Goal: Task Accomplishment & Management: Use online tool/utility

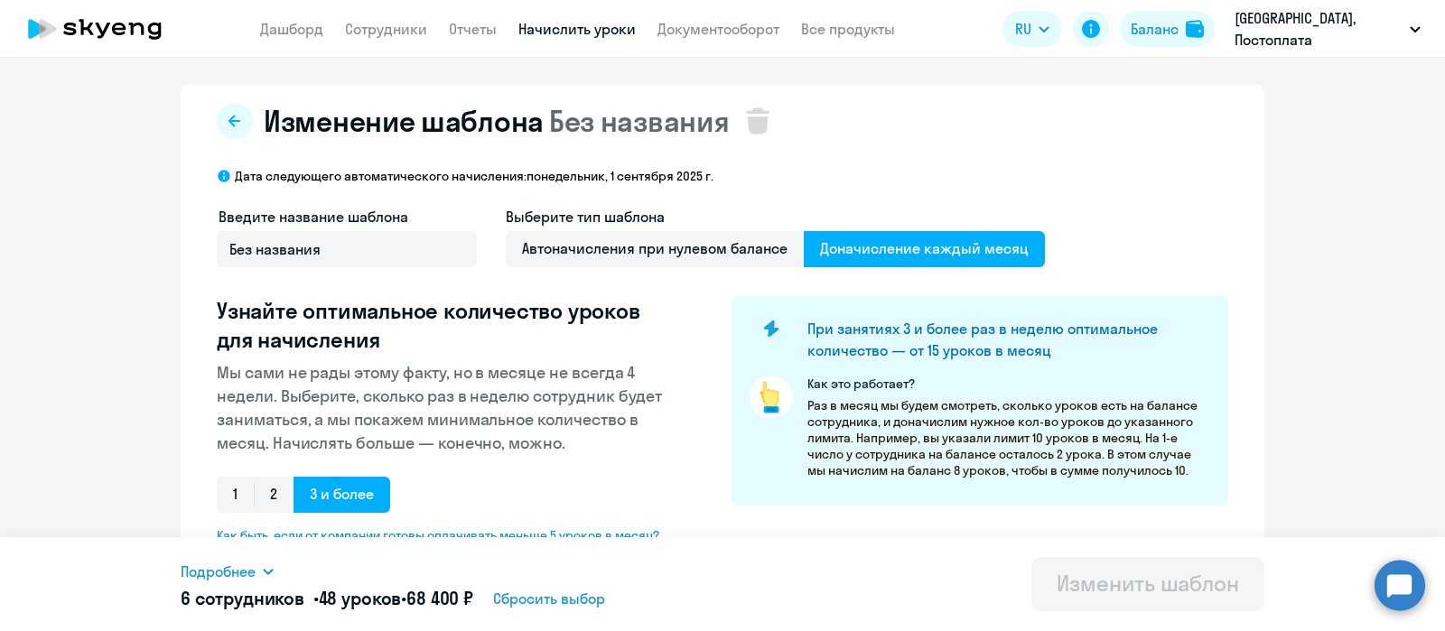
select select "10"
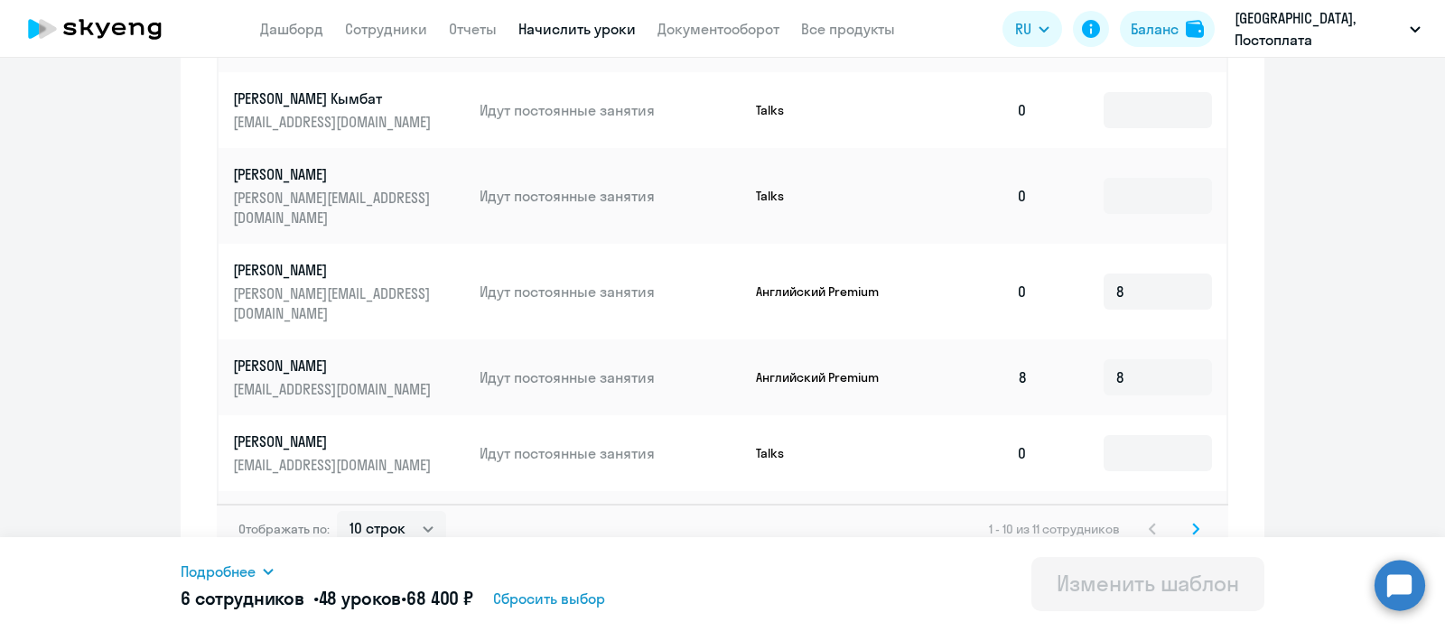
scroll to position [1046, 0]
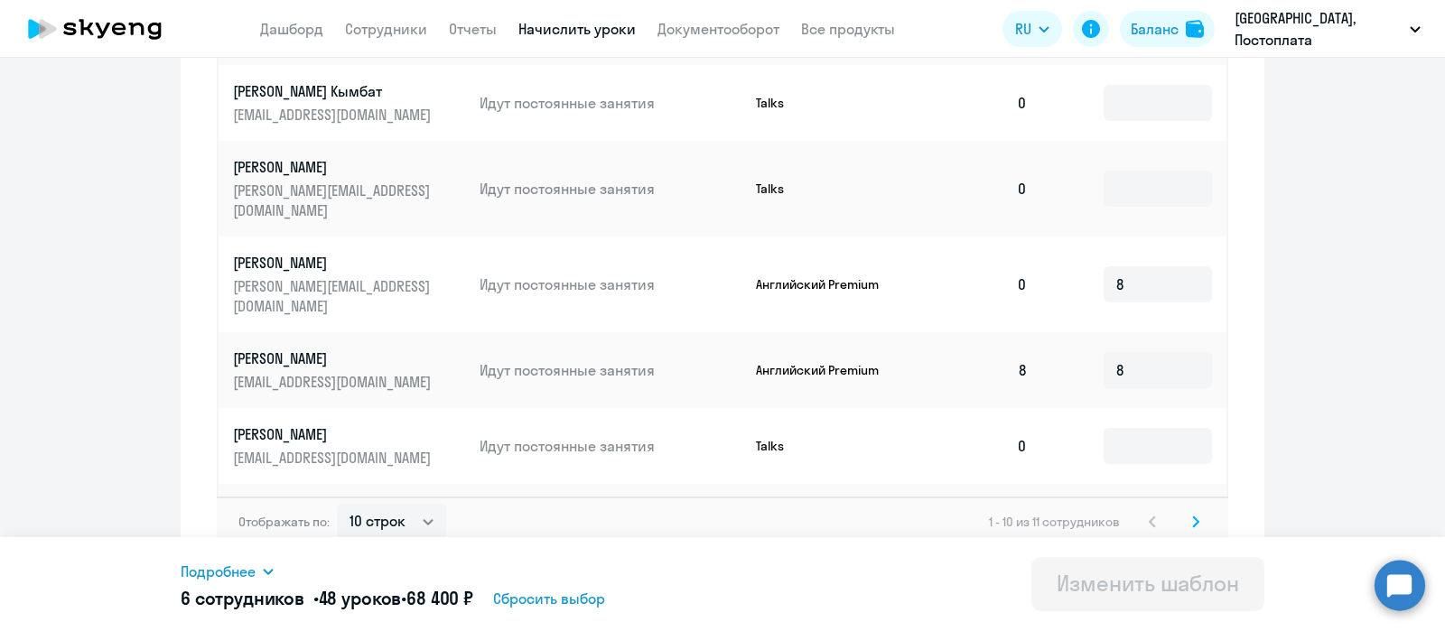
click at [1186, 513] on svg-icon at bounding box center [1196, 522] width 22 height 22
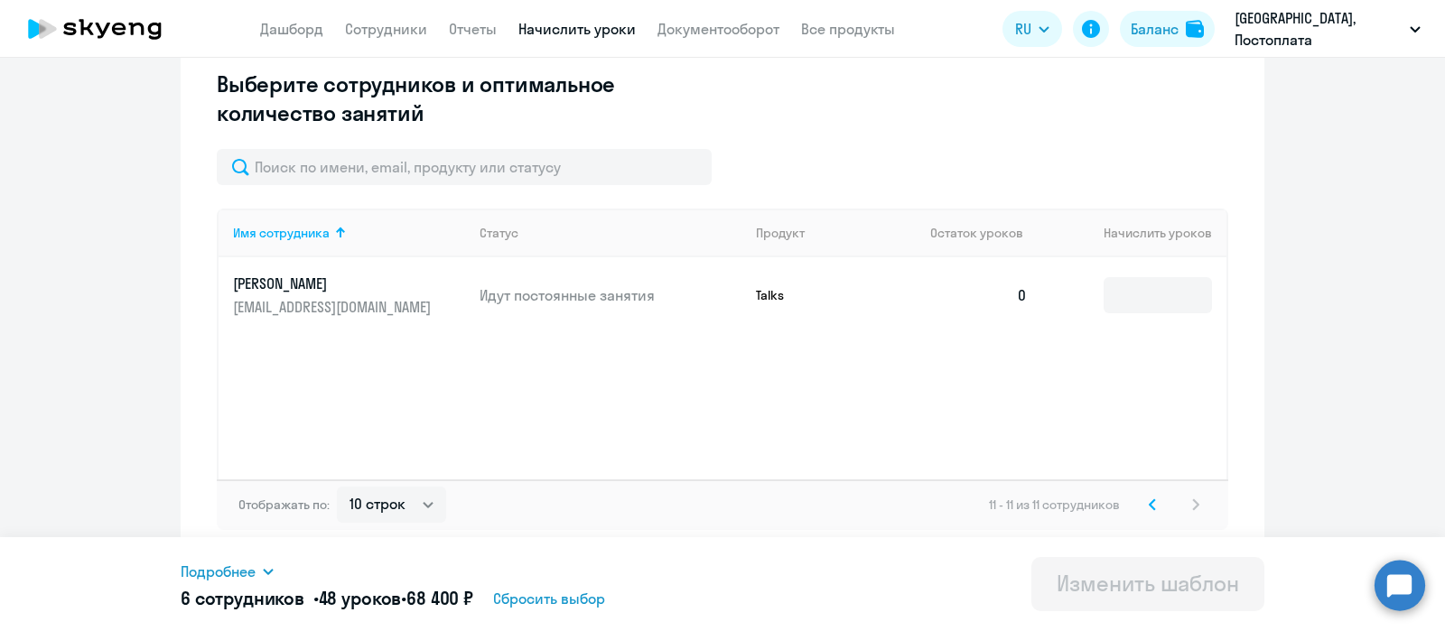
scroll to position [510, 0]
click at [591, 32] on link "Начислить уроки" at bounding box center [576, 29] width 117 height 18
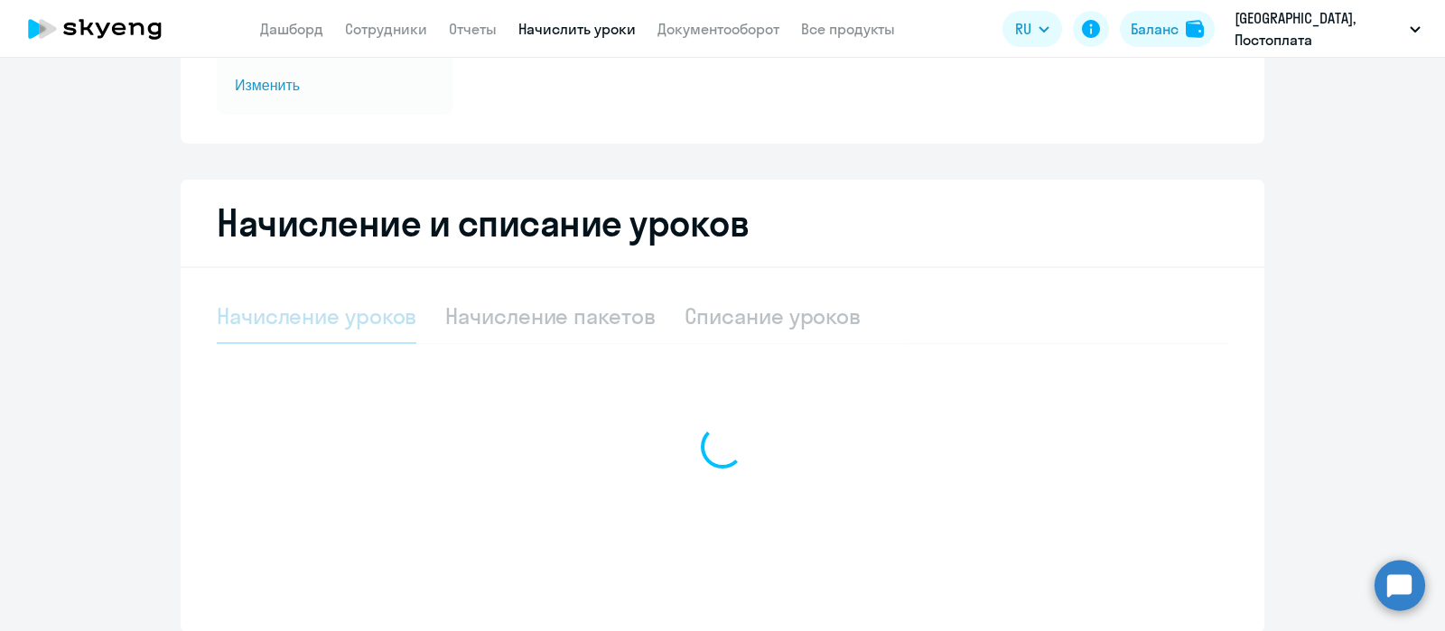
select select "10"
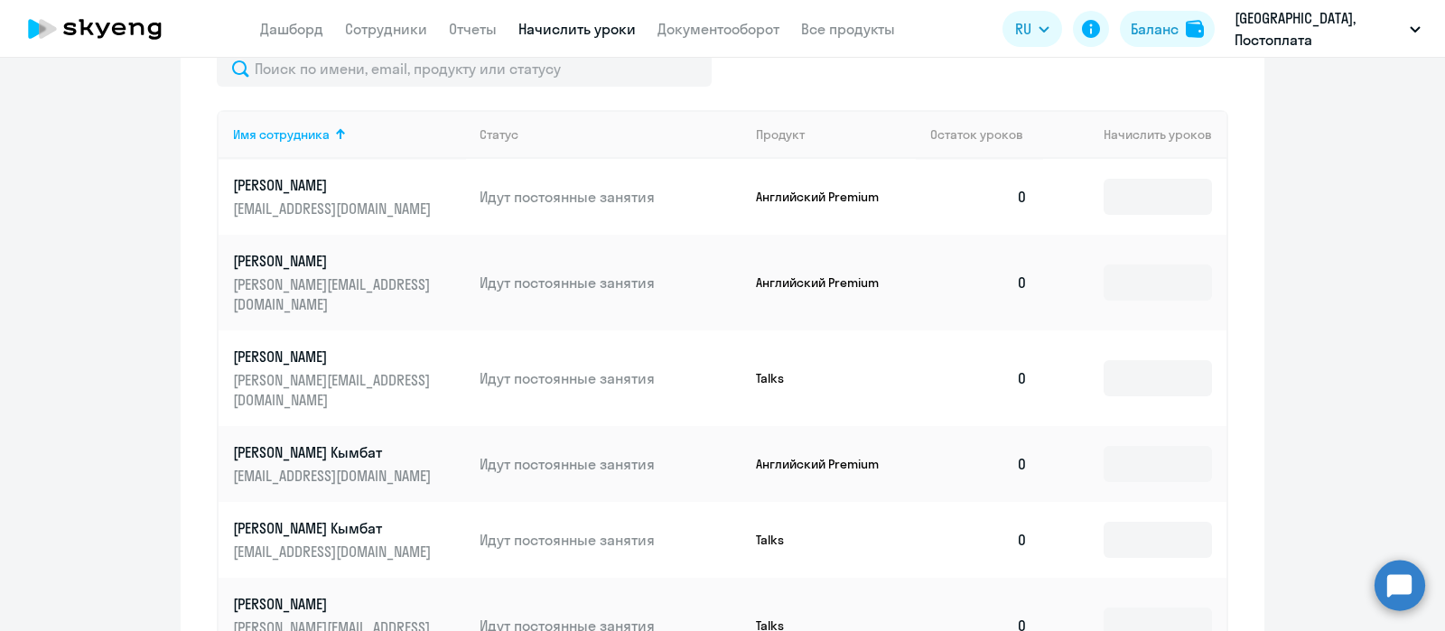
scroll to position [703, 0]
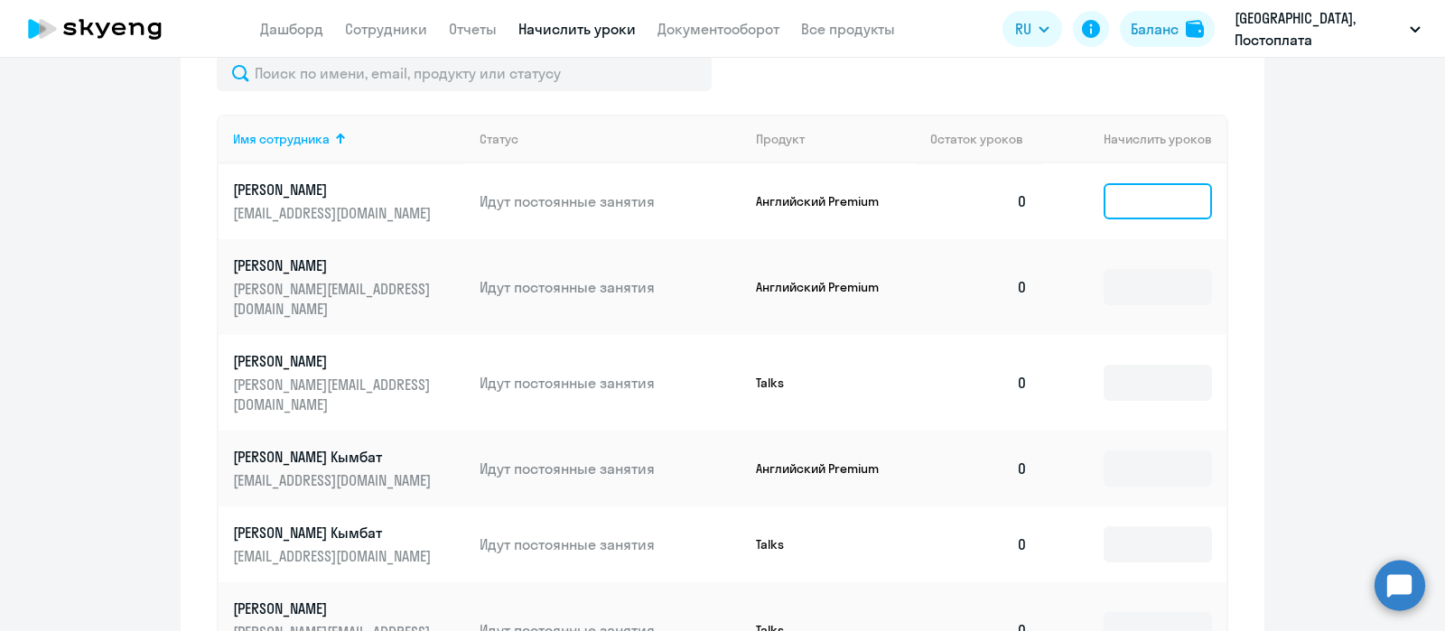
click at [1121, 200] on input at bounding box center [1157, 201] width 108 height 36
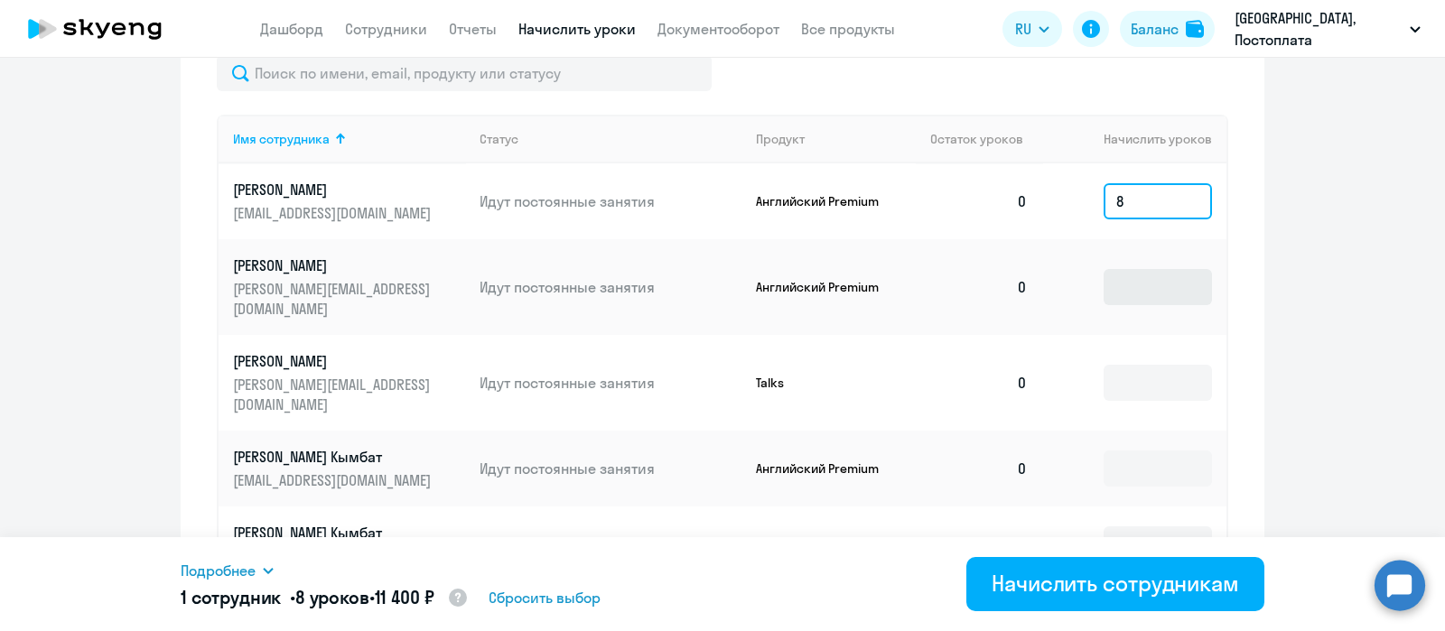
type input "8"
click at [1116, 291] on input at bounding box center [1157, 287] width 108 height 36
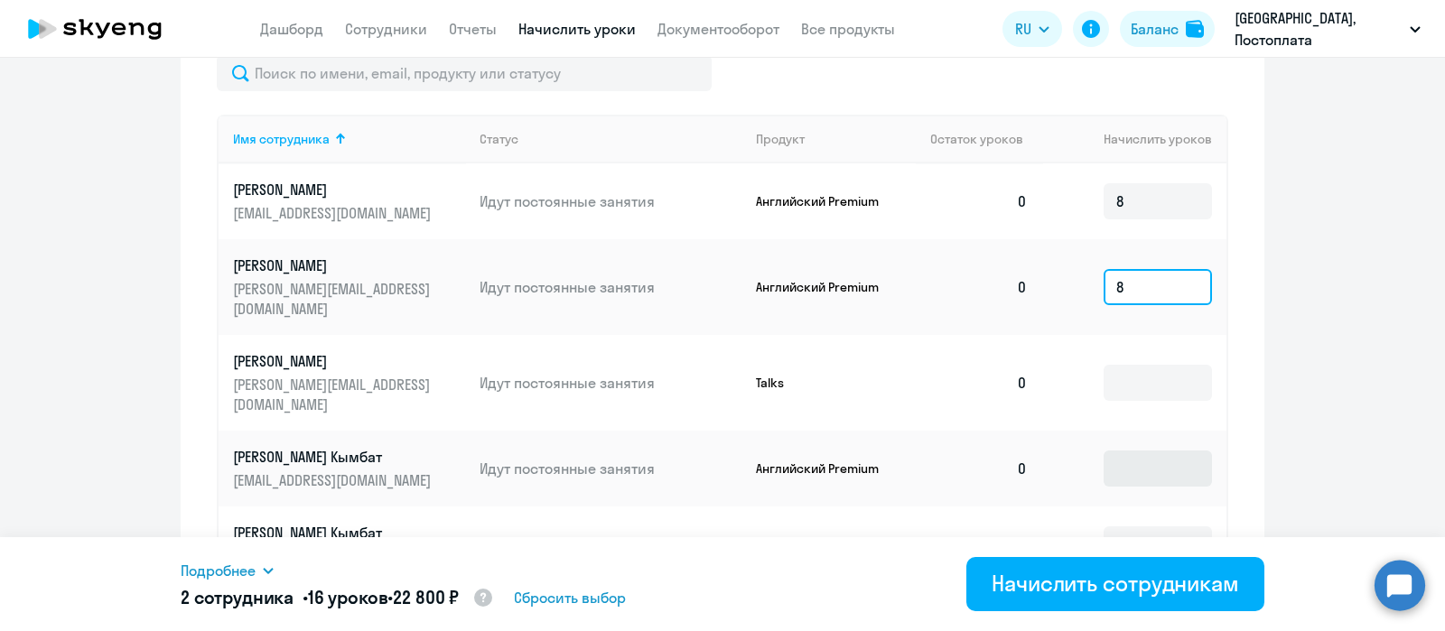
type input "8"
click at [1135, 451] on input at bounding box center [1157, 469] width 108 height 36
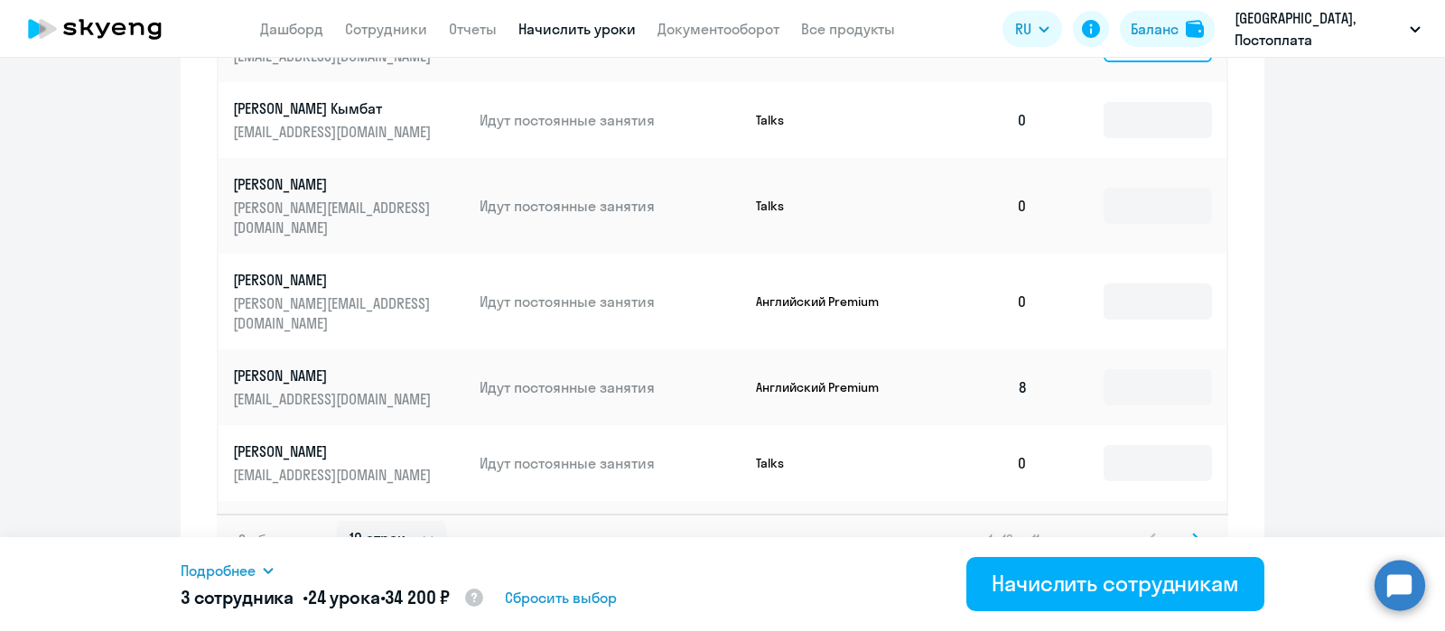
scroll to position [1145, 0]
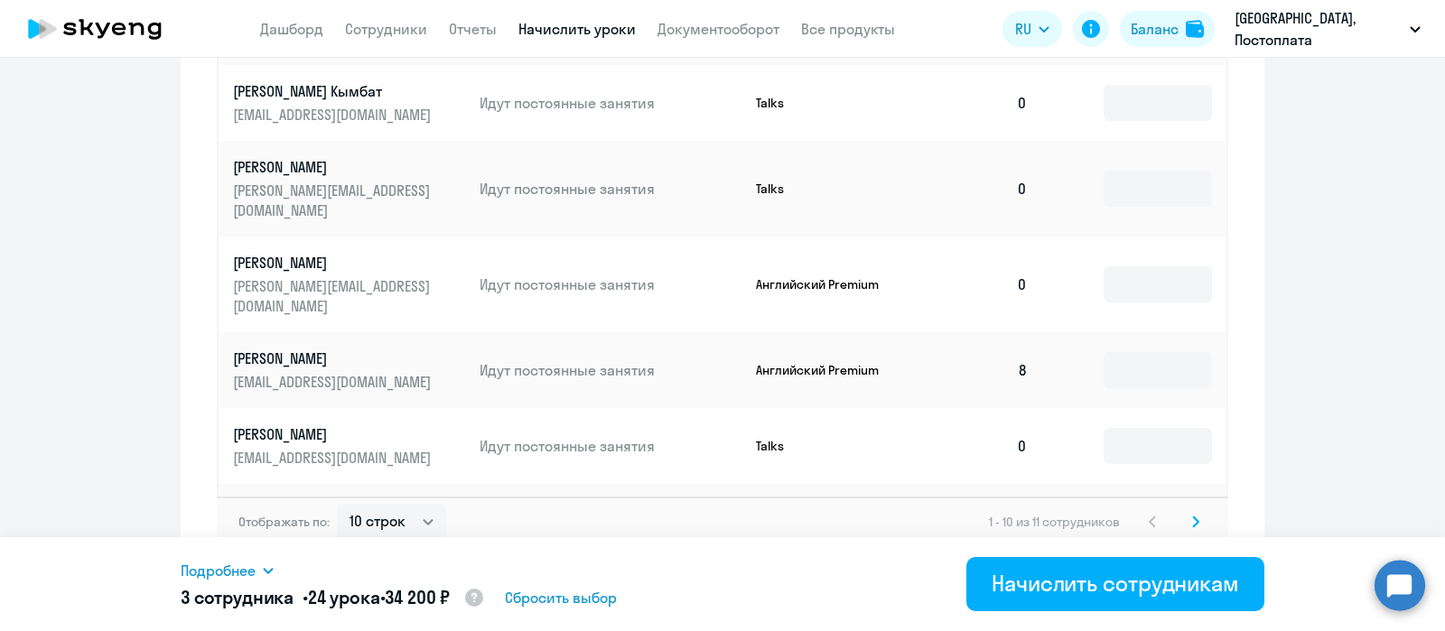
type input "8"
click at [1135, 504] on input at bounding box center [1157, 522] width 108 height 36
type input "8"
click at [1140, 266] on input at bounding box center [1157, 284] width 108 height 36
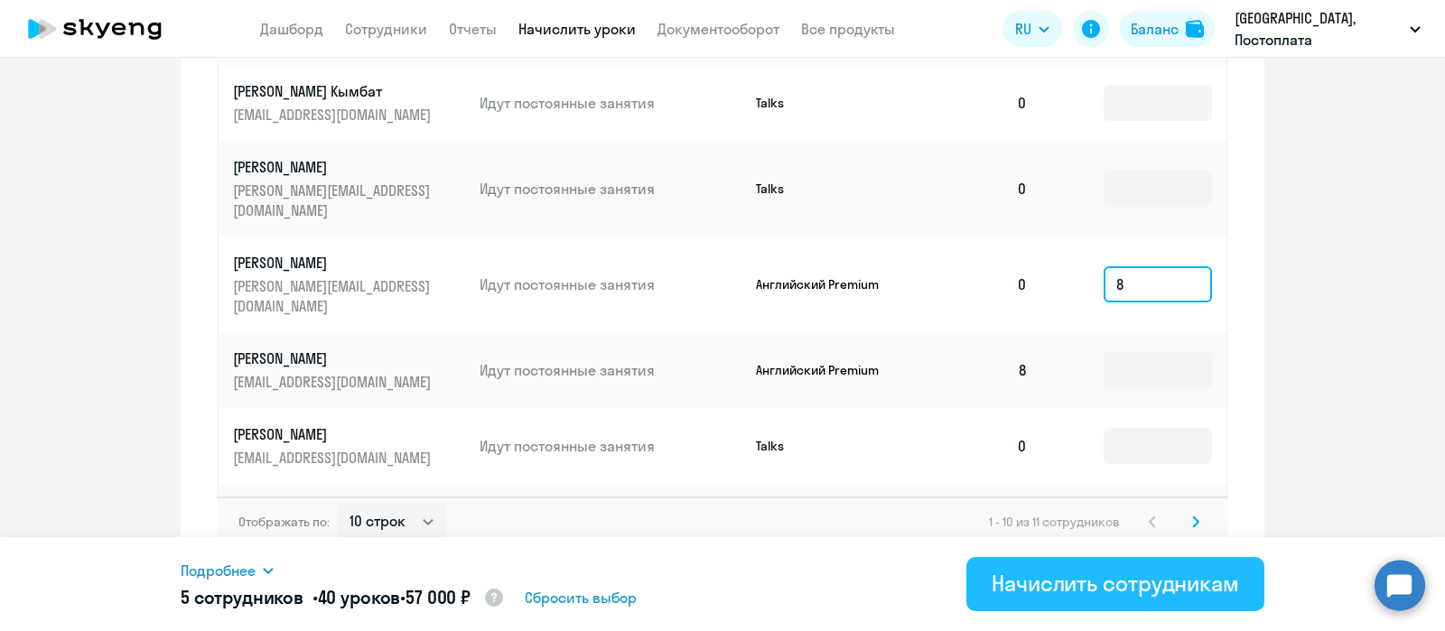
type input "8"
click at [1032, 581] on div "Начислить сотрудникам" at bounding box center [1114, 583] width 247 height 29
